Goal: Task Accomplishment & Management: Complete application form

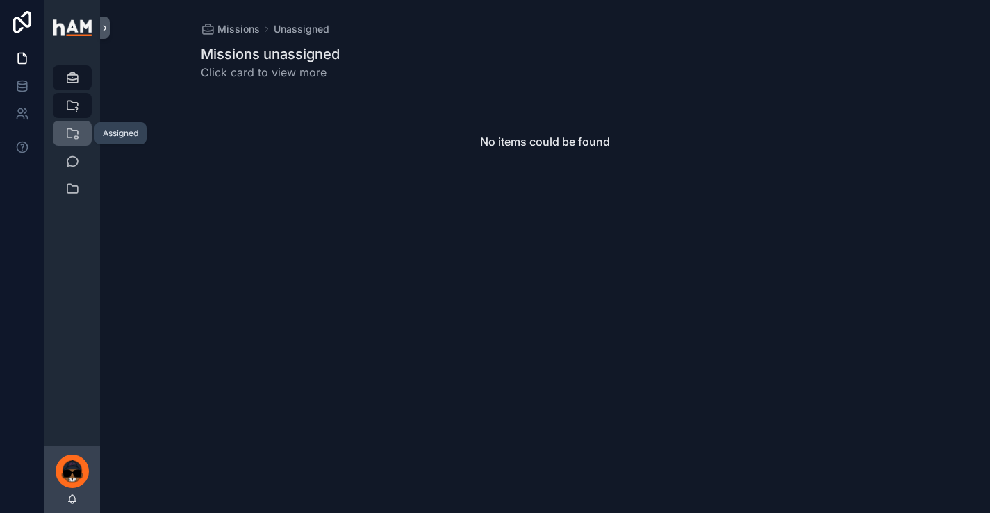
click at [86, 131] on link "Assigned 3" at bounding box center [72, 133] width 39 height 25
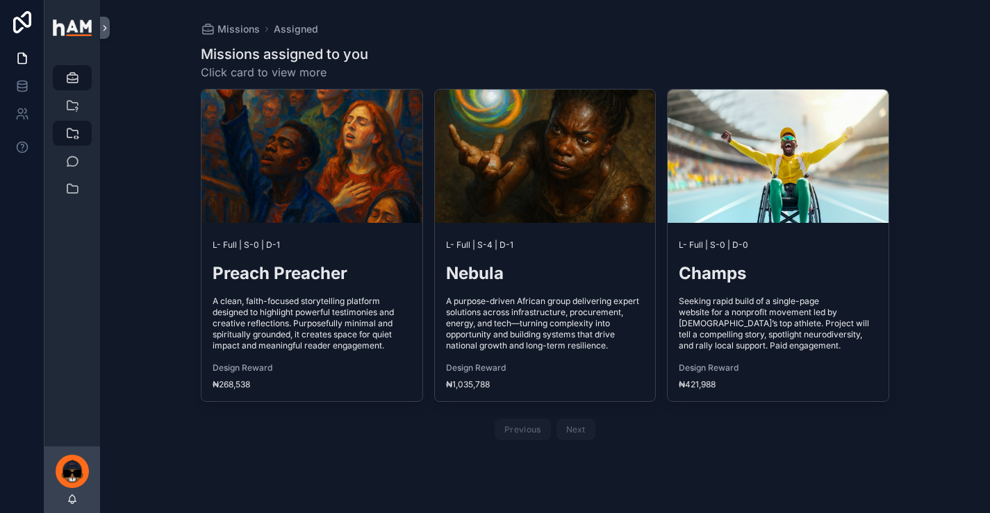
click at [353, 66] on span "Click card to view more" at bounding box center [284, 72] width 167 height 17
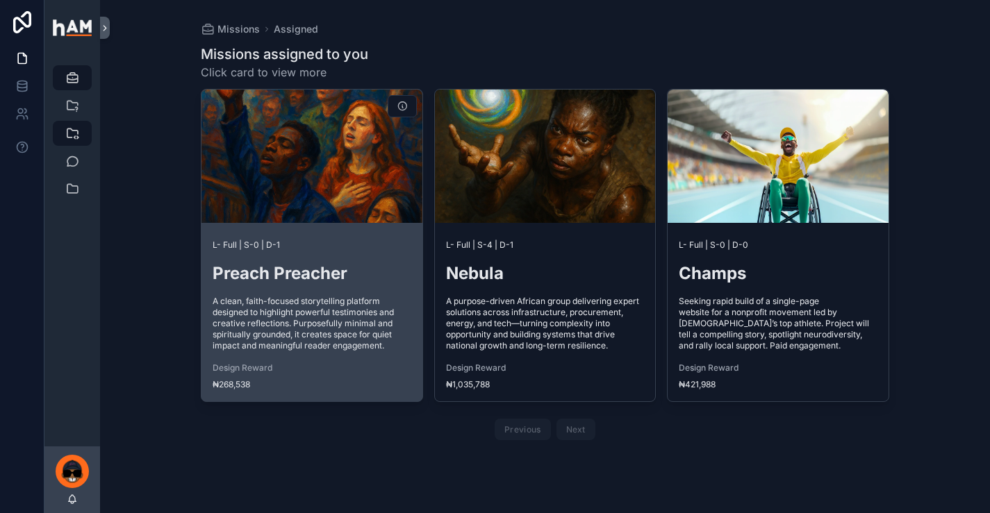
click at [256, 319] on span "A clean, faith-focused storytelling platform designed to highlight powerful tes…" at bounding box center [312, 324] width 199 height 56
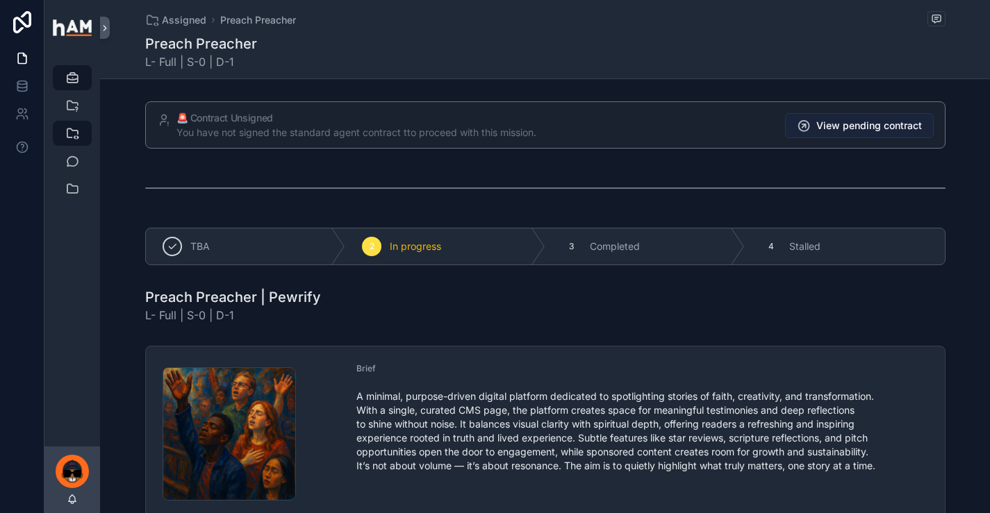
click at [887, 127] on span "View pending contract" at bounding box center [869, 126] width 106 height 14
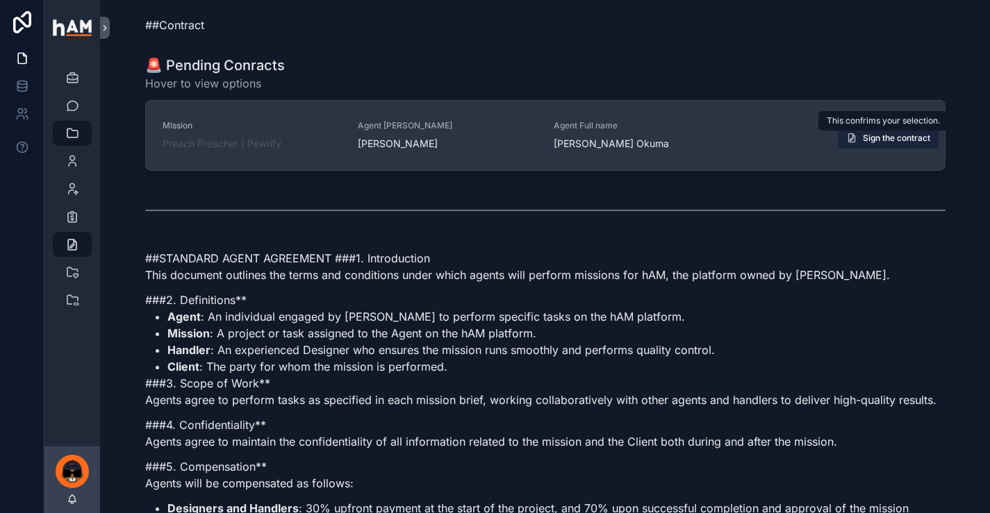
click at [868, 142] on span "Sign the contract" at bounding box center [896, 138] width 67 height 11
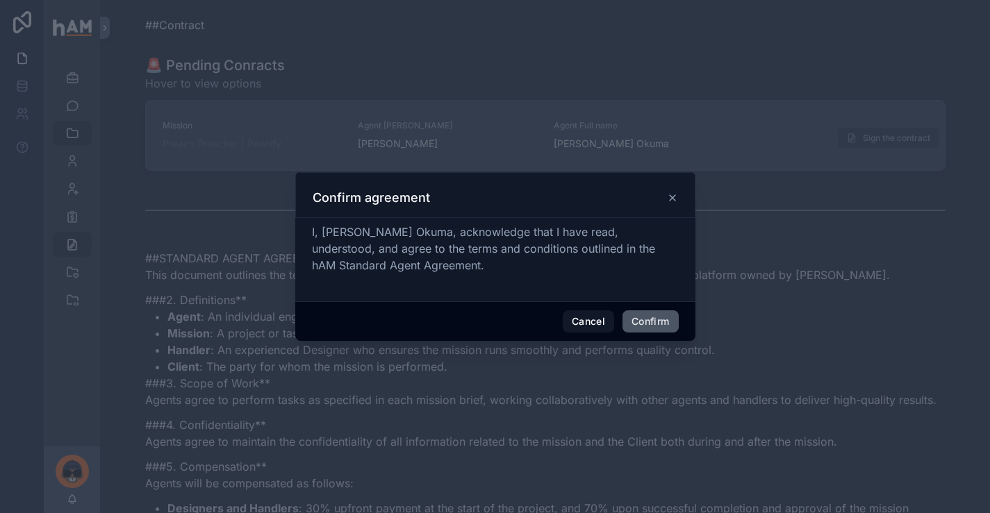
click at [659, 327] on button "Confirm" at bounding box center [651, 322] width 56 height 22
